Goal: Use online tool/utility: Utilize a website feature to perform a specific function

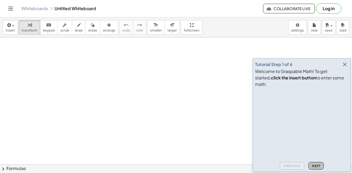
click at [312, 164] on span "Next" at bounding box center [316, 166] width 8 height 4
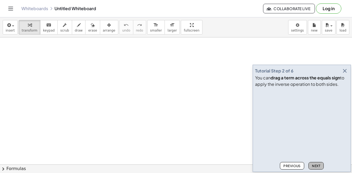
click at [312, 164] on span "Next" at bounding box center [316, 166] width 8 height 4
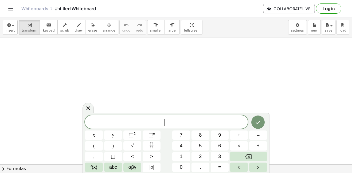
drag, startPoint x: 97, startPoint y: 50, endPoint x: 101, endPoint y: 70, distance: 20.7
click at [75, 29] on span "draw" at bounding box center [79, 31] width 8 height 4
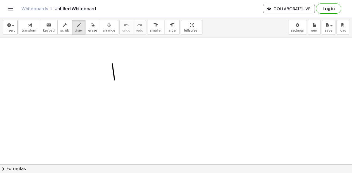
drag, startPoint x: 113, startPoint y: 64, endPoint x: 114, endPoint y: 80, distance: 16.2
drag, startPoint x: 119, startPoint y: 74, endPoint x: 123, endPoint y: 78, distance: 5.5
drag, startPoint x: 122, startPoint y: 73, endPoint x: 119, endPoint y: 78, distance: 6.1
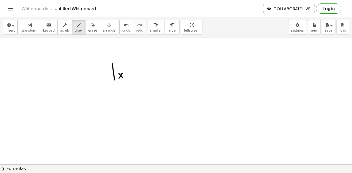
drag, startPoint x: 128, startPoint y: 65, endPoint x: 129, endPoint y: 75, distance: 9.7
drag, startPoint x: 126, startPoint y: 71, endPoint x: 132, endPoint y: 71, distance: 5.9
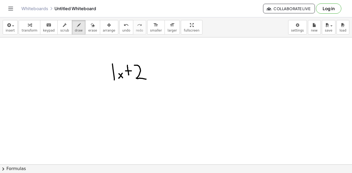
drag, startPoint x: 134, startPoint y: 65, endPoint x: 147, endPoint y: 79, distance: 18.4
drag, startPoint x: 156, startPoint y: 64, endPoint x: 155, endPoint y: 82, distance: 17.4
drag, startPoint x: 163, startPoint y: 68, endPoint x: 164, endPoint y: 81, distance: 13.4
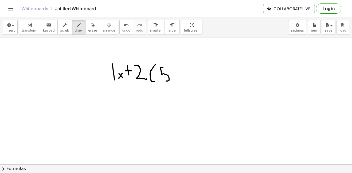
drag, startPoint x: 173, startPoint y: 76, endPoint x: 171, endPoint y: 79, distance: 3.0
drag, startPoint x: 180, startPoint y: 73, endPoint x: 184, endPoint y: 73, distance: 4.6
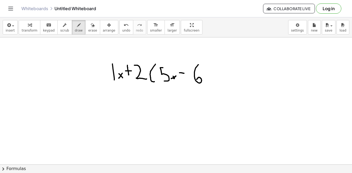
drag, startPoint x: 199, startPoint y: 65, endPoint x: 196, endPoint y: 80, distance: 15.7
drag, startPoint x: 203, startPoint y: 63, endPoint x: 212, endPoint y: 85, distance: 23.4
drag, startPoint x: 218, startPoint y: 71, endPoint x: 221, endPoint y: 71, distance: 2.9
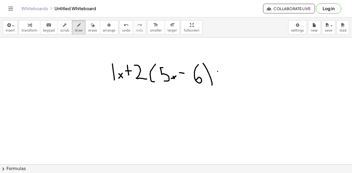
drag, startPoint x: 217, startPoint y: 77, endPoint x: 224, endPoint y: 77, distance: 6.4
drag, startPoint x: 233, startPoint y: 64, endPoint x: 242, endPoint y: 87, distance: 24.3
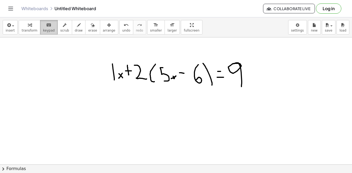
click at [40, 26] on button "keyboard keypad" at bounding box center [49, 27] width 18 height 14
click at [20, 30] on button "transform" at bounding box center [30, 27] width 22 height 14
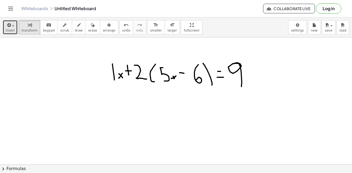
click at [13, 29] on span "insert" at bounding box center [10, 31] width 9 height 4
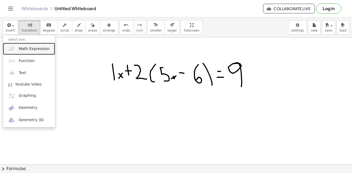
click at [35, 48] on span "Math Expression" at bounding box center [34, 48] width 31 height 5
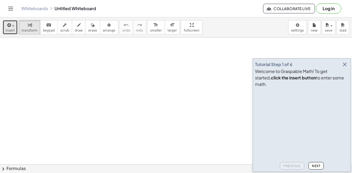
click at [13, 31] on span "insert" at bounding box center [10, 31] width 9 height 4
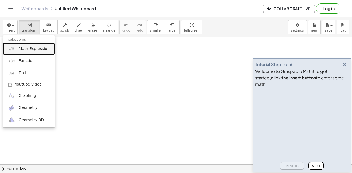
click at [34, 53] on link "Math Expression" at bounding box center [29, 49] width 52 height 12
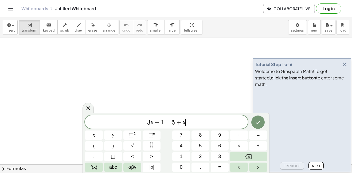
scroll to position [0, 0]
click at [262, 121] on button "Done" at bounding box center [258, 122] width 13 height 13
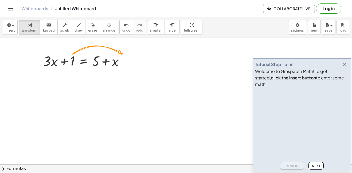
click at [336, 130] on video at bounding box center [295, 110] width 80 height 40
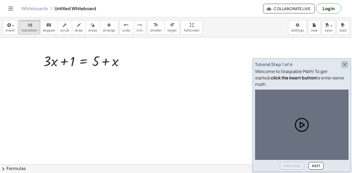
click at [344, 68] on icon "button" at bounding box center [345, 64] width 6 height 6
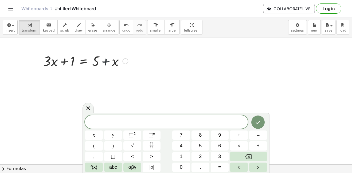
click at [103, 68] on div at bounding box center [86, 61] width 90 height 18
click at [130, 65] on div at bounding box center [86, 61] width 90 height 18
click at [126, 61] on div at bounding box center [125, 61] width 6 height 6
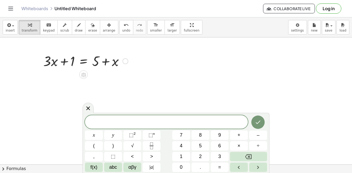
scroll to position [1, 0]
click at [8, 29] on span "insert" at bounding box center [10, 31] width 9 height 4
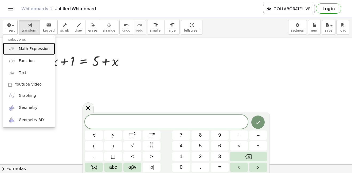
click at [34, 46] on link "Math Expression" at bounding box center [29, 49] width 52 height 12
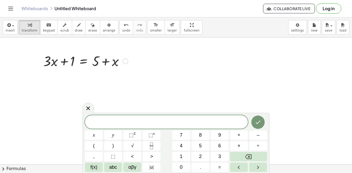
click at [87, 69] on div at bounding box center [86, 61] width 90 height 18
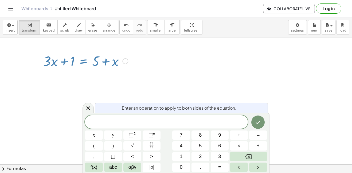
click at [86, 62] on div at bounding box center [86, 61] width 90 height 18
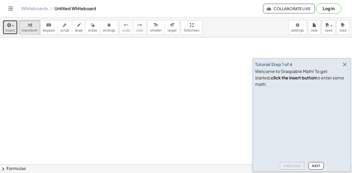
click at [15, 33] on button "insert" at bounding box center [10, 27] width 15 height 14
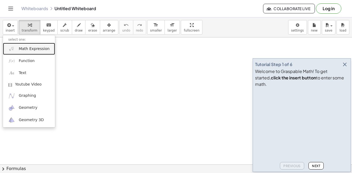
click at [17, 47] on link "Math Expression" at bounding box center [29, 49] width 52 height 12
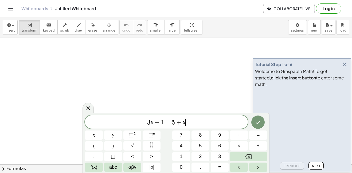
scroll to position [0, 0]
click at [317, 168] on button "Next" at bounding box center [316, 165] width 15 height 7
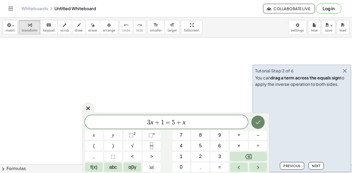
click at [261, 120] on icon "Done" at bounding box center [258, 122] width 6 height 6
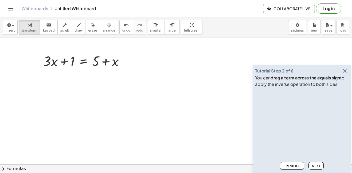
scroll to position [0, 0]
drag, startPoint x: 70, startPoint y: 63, endPoint x: 129, endPoint y: 64, distance: 58.3
click at [129, 64] on div at bounding box center [86, 61] width 90 height 18
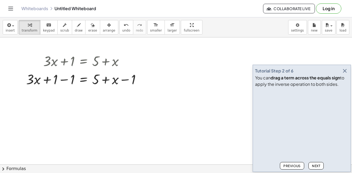
click at [317, 164] on span "Next" at bounding box center [316, 166] width 8 height 4
click at [68, 84] on div at bounding box center [86, 79] width 124 height 18
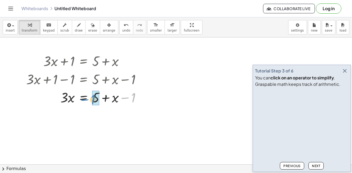
drag, startPoint x: 132, startPoint y: 100, endPoint x: 91, endPoint y: 102, distance: 40.1
click at [91, 102] on div at bounding box center [86, 97] width 124 height 18
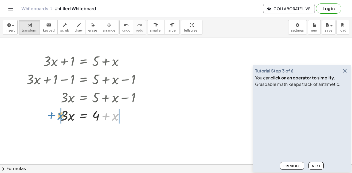
drag, startPoint x: 112, startPoint y: 117, endPoint x: 60, endPoint y: 117, distance: 52.7
click at [60, 117] on div at bounding box center [86, 115] width 124 height 18
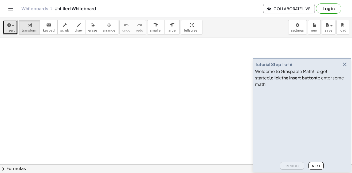
click at [9, 33] on button "insert" at bounding box center [10, 27] width 15 height 14
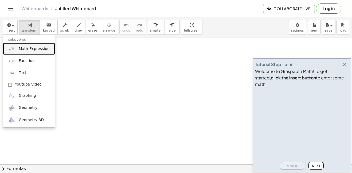
click at [28, 51] on span "Math Expression" at bounding box center [34, 48] width 31 height 5
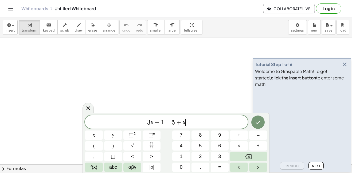
scroll to position [0, 0]
click at [316, 164] on span "Next" at bounding box center [316, 166] width 8 height 4
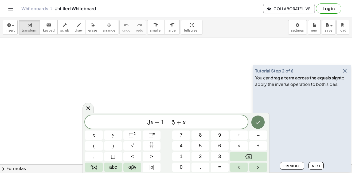
click at [262, 123] on button "Done" at bounding box center [258, 122] width 13 height 13
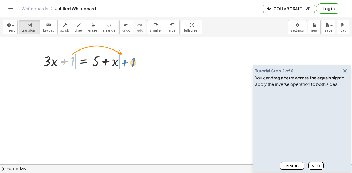
drag, startPoint x: 75, startPoint y: 61, endPoint x: 137, endPoint y: 62, distance: 62.6
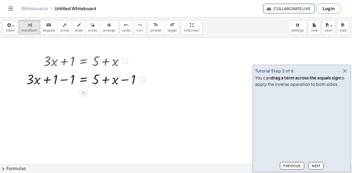
click at [316, 166] on span "Next" at bounding box center [316, 166] width 8 height 4
click at [62, 80] on div at bounding box center [86, 79] width 124 height 18
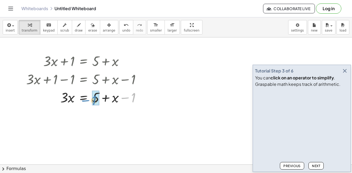
drag, startPoint x: 136, startPoint y: 98, endPoint x: 100, endPoint y: 101, distance: 35.7
click at [100, 101] on div at bounding box center [86, 97] width 124 height 18
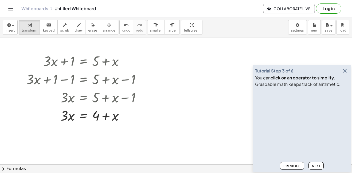
click at [318, 163] on button "Next" at bounding box center [316, 165] width 15 height 7
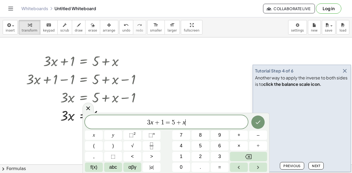
click at [85, 129] on div "3 x + 1 = 5 + x ​ x y ⬚ 2 ⬚ n 7 8 9 + – ( ) √ 4 5 6 × ÷ , ⬚ < > 1 2 3 f(x) abc …" at bounding box center [176, 143] width 182 height 57
click at [313, 167] on span "Next" at bounding box center [316, 166] width 8 height 4
click at [258, 121] on icon "Done" at bounding box center [258, 122] width 6 height 6
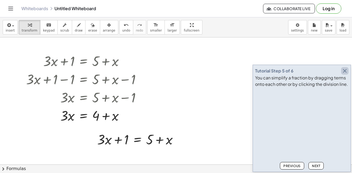
click at [344, 74] on icon "button" at bounding box center [345, 71] width 6 height 6
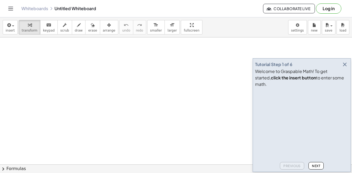
click at [346, 68] on icon "button" at bounding box center [345, 64] width 6 height 6
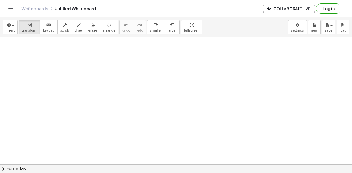
click at [2, 21] on div "insert select one: Math Expression Function Text Youtube Video Graphing Geometr…" at bounding box center [176, 27] width 352 height 20
click at [6, 25] on icon "button" at bounding box center [8, 25] width 5 height 6
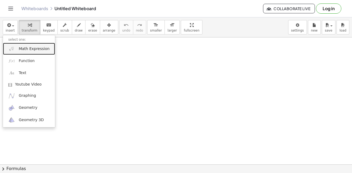
click at [32, 53] on link "Math Expression" at bounding box center [29, 49] width 52 height 12
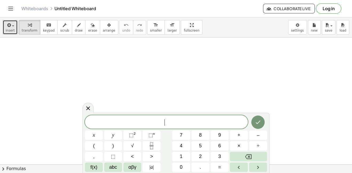
click at [9, 25] on icon "button" at bounding box center [8, 25] width 5 height 6
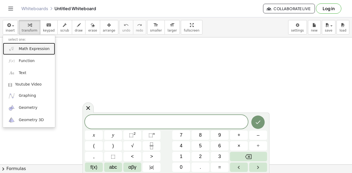
click at [30, 51] on span "Math Expression" at bounding box center [34, 48] width 31 height 5
